Goal: Check status: Check status

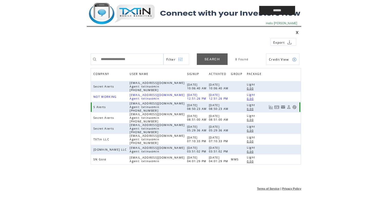
click at [293, 107] on link at bounding box center [294, 107] width 4 height 4
click at [136, 12] on td at bounding box center [161, 10] width 149 height 21
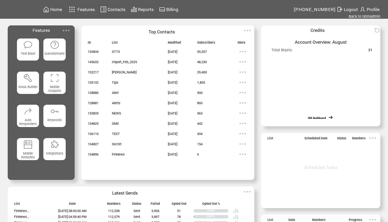
click at [148, 9] on span "Reports" at bounding box center [146, 9] width 16 height 5
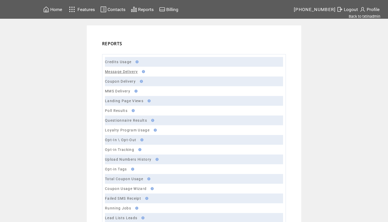
click at [127, 71] on link "Message Delivery" at bounding box center [121, 71] width 33 height 4
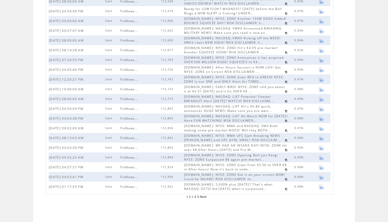
scroll to position [103, 0]
click at [195, 197] on span "2" at bounding box center [195, 197] width 2 height 4
click at [201, 198] on span "3" at bounding box center [201, 197] width 2 height 4
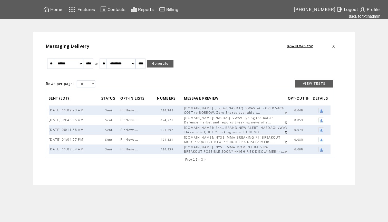
select select "*"
click at [174, 62] on link "Generate" at bounding box center [160, 64] width 27 height 8
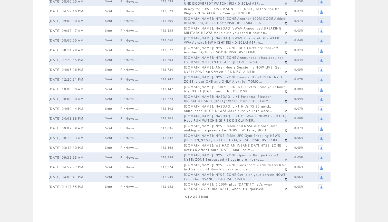
scroll to position [103, 0]
click at [196, 197] on span "3" at bounding box center [197, 197] width 2 height 4
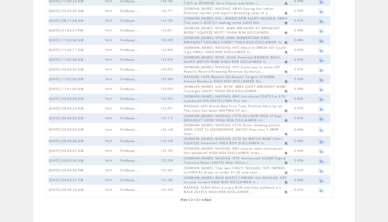
scroll to position [103, 0]
click at [203, 198] on span "4" at bounding box center [203, 200] width 2 height 4
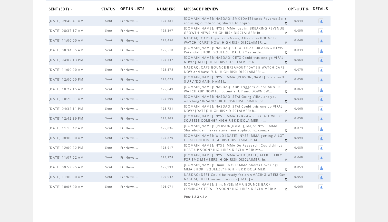
scroll to position [83, 0]
click at [198, 197] on span "3" at bounding box center [198, 197] width 2 height 4
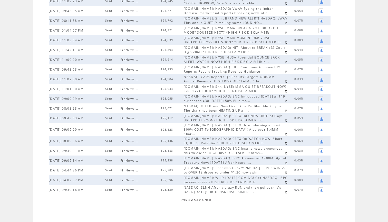
scroll to position [103, 0]
click at [285, 152] on link at bounding box center [286, 153] width 3 height 3
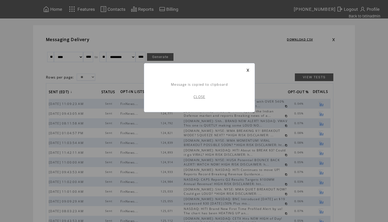
click at [200, 95] on link "CLOSE" at bounding box center [199, 96] width 12 height 5
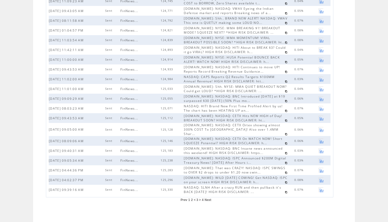
scroll to position [103, 0]
click at [321, 148] on link at bounding box center [320, 150] width 5 height 5
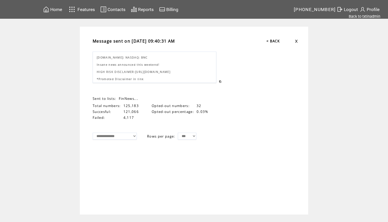
click at [348, 178] on td "**********" at bounding box center [194, 121] width 388 height 188
click at [275, 42] on link "< BACK" at bounding box center [272, 41] width 13 height 5
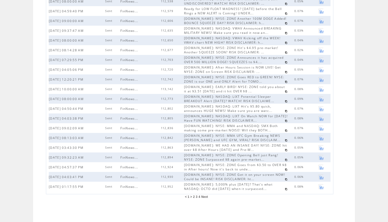
scroll to position [103, 0]
click at [199, 196] on span "4" at bounding box center [199, 197] width 2 height 4
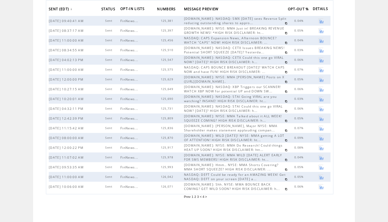
scroll to position [83, 0]
click at [198, 197] on span "3" at bounding box center [198, 197] width 2 height 4
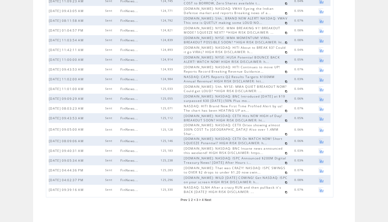
scroll to position [103, 0]
click at [321, 99] on link at bounding box center [320, 98] width 5 height 5
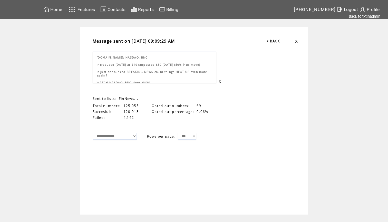
click at [60, 11] on span "Home" at bounding box center [56, 9] width 12 height 5
